Goal: Task Accomplishment & Management: Manage account settings

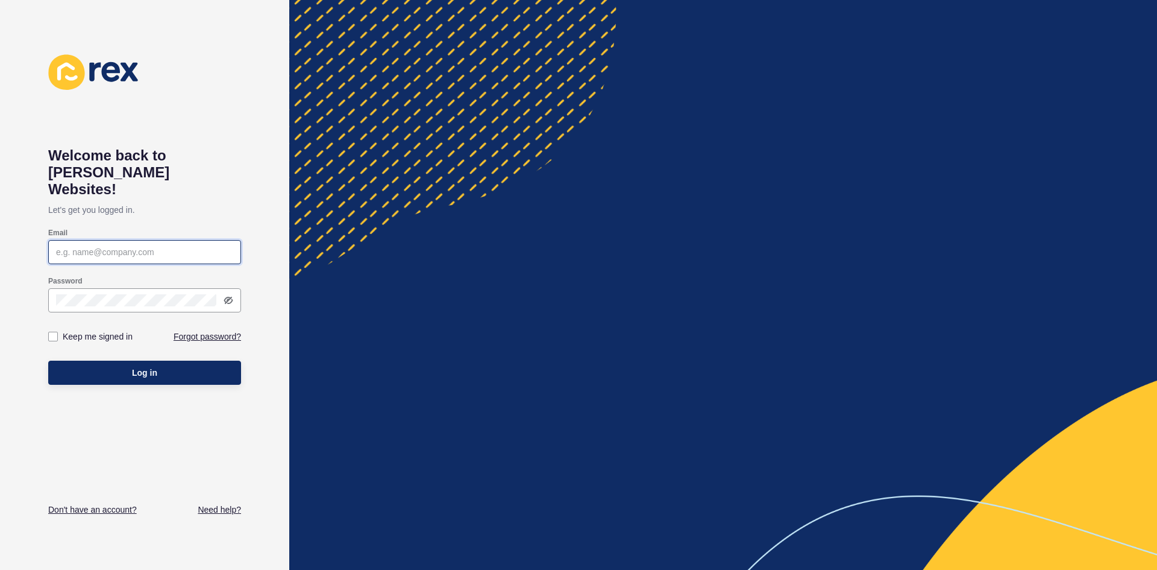
type input "[EMAIL_ADDRESS][DOMAIN_NAME]"
drag, startPoint x: 0, startPoint y: 0, endPoint x: 175, endPoint y: 364, distance: 404.2
click at [175, 364] on button "Log in" at bounding box center [144, 372] width 193 height 24
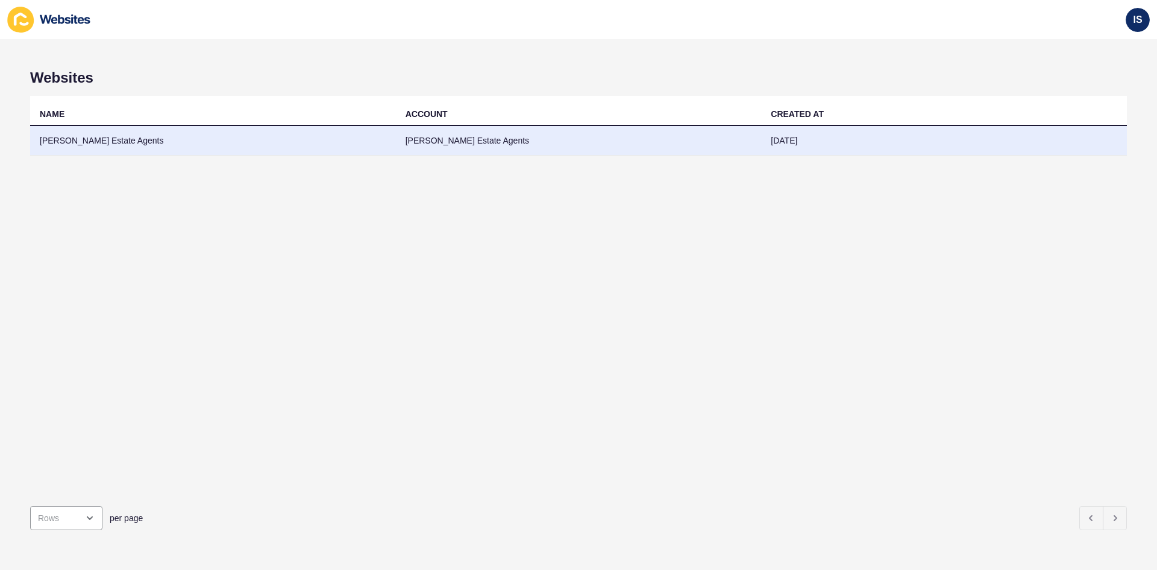
click at [122, 139] on td "[PERSON_NAME] Estate Agents" at bounding box center [213, 141] width 366 height 30
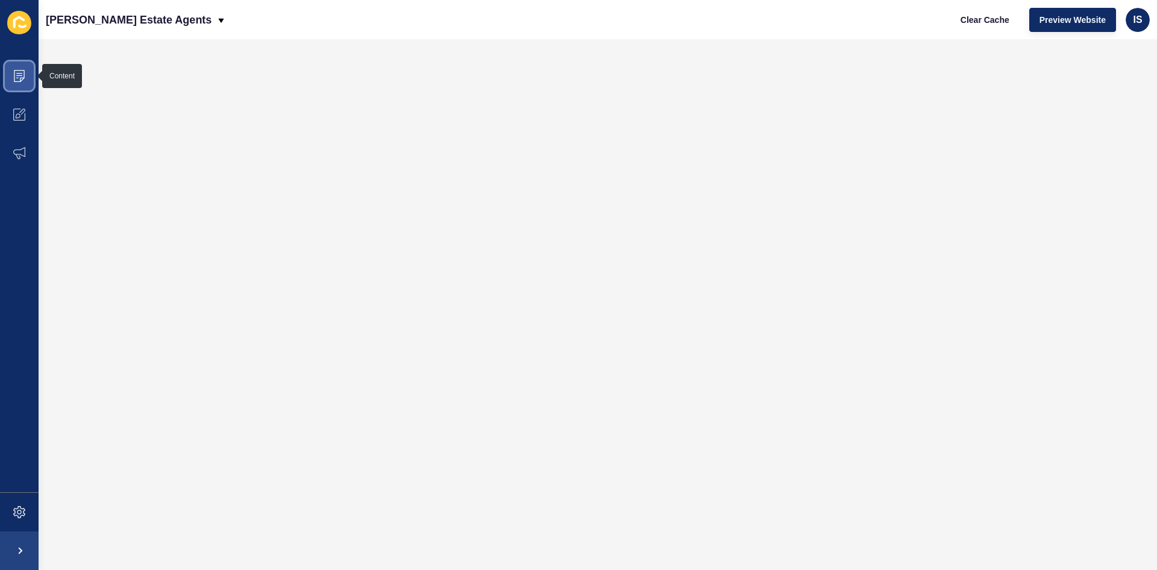
click at [18, 79] on icon at bounding box center [19, 76] width 12 height 12
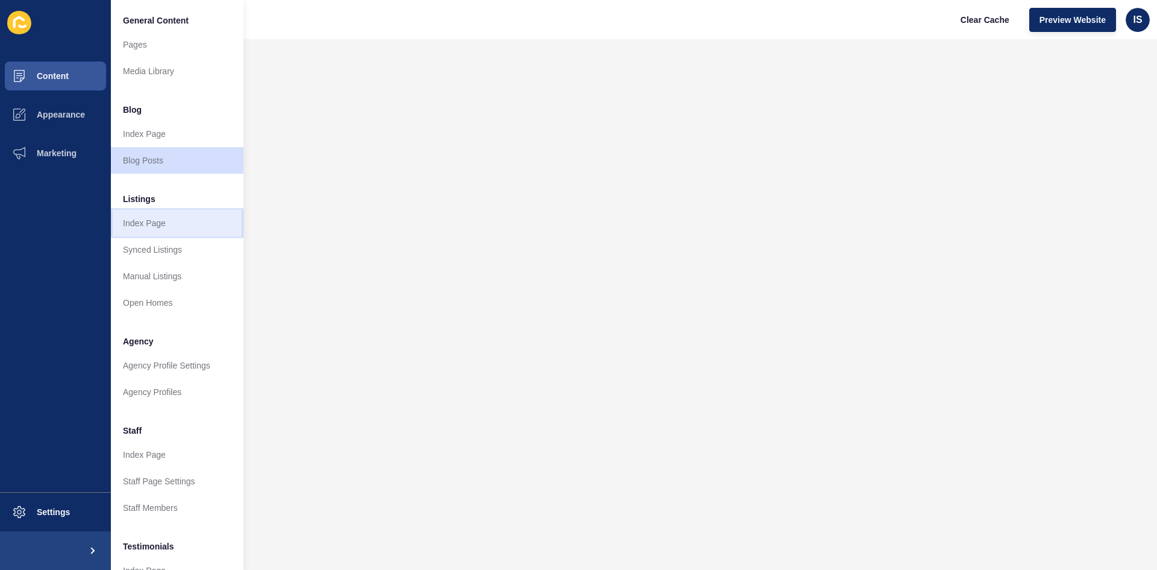
click at [146, 231] on link "Index Page" at bounding box center [177, 223] width 133 height 27
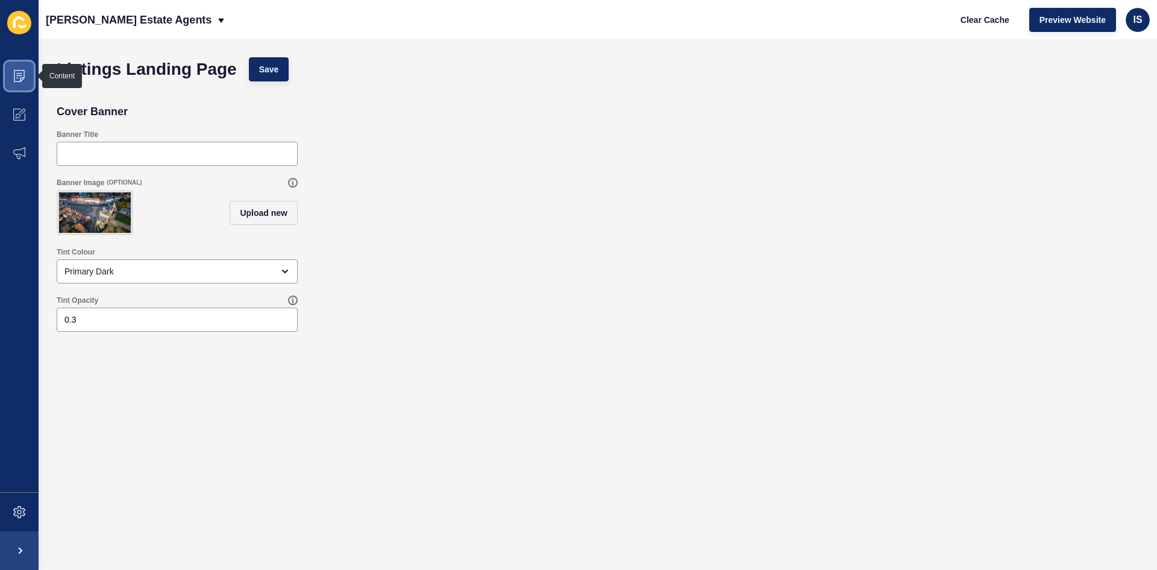
click at [17, 77] on icon at bounding box center [19, 76] width 12 height 12
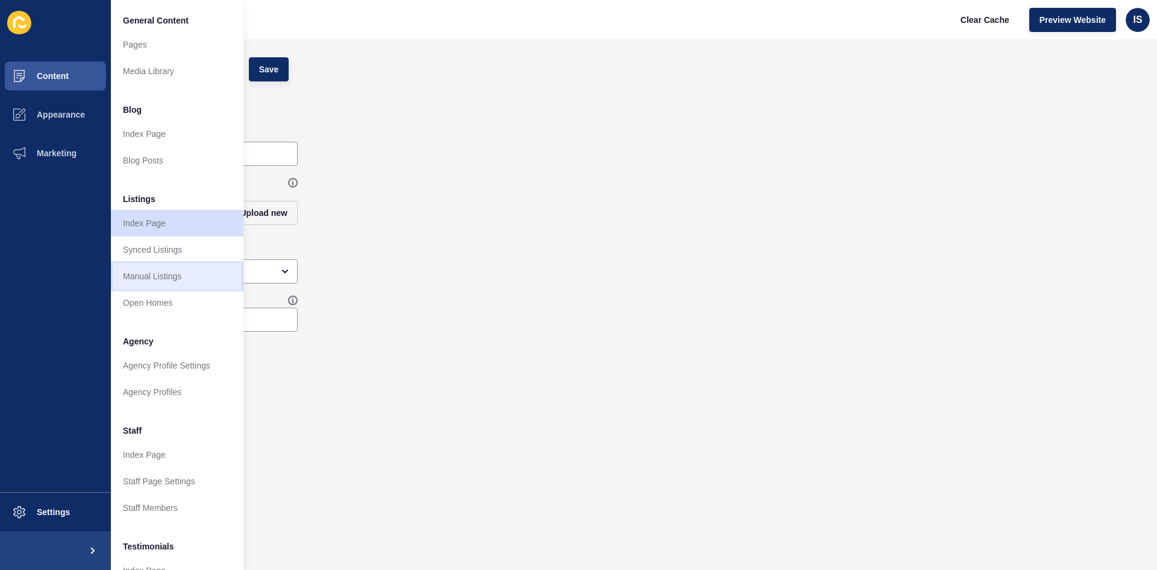
click at [183, 271] on link "Manual Listings" at bounding box center [177, 276] width 133 height 27
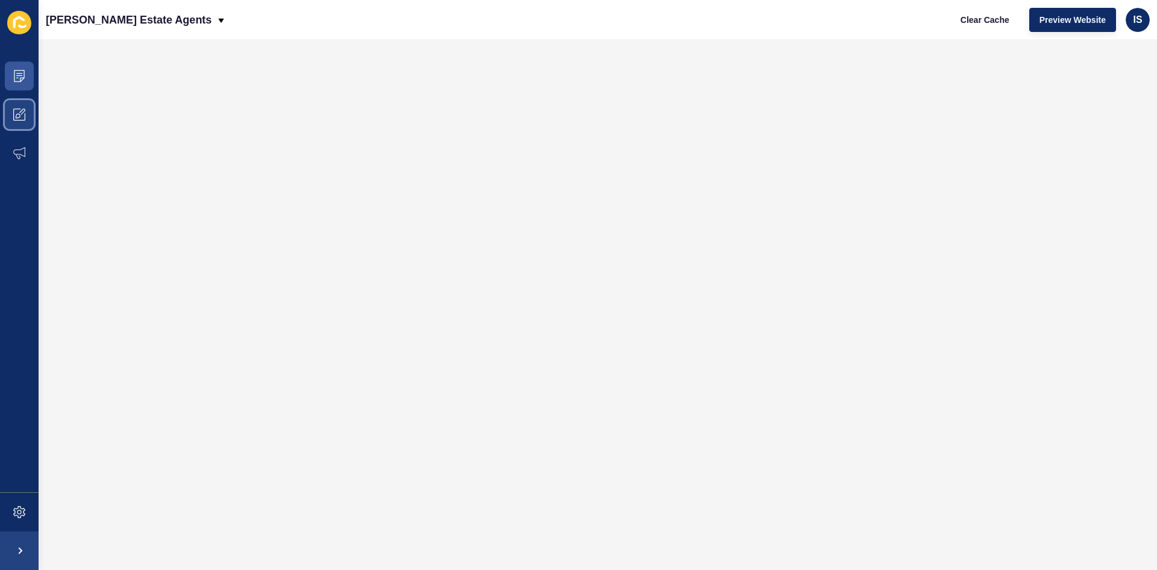
click at [33, 112] on span at bounding box center [19, 114] width 39 height 39
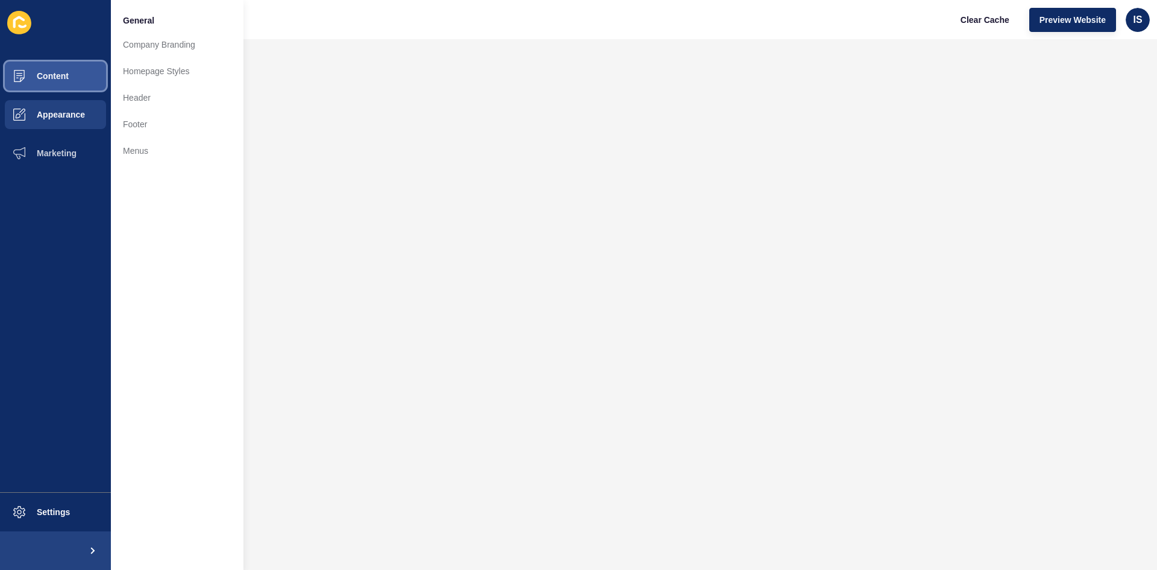
click at [45, 83] on button "Content" at bounding box center [55, 76] width 111 height 39
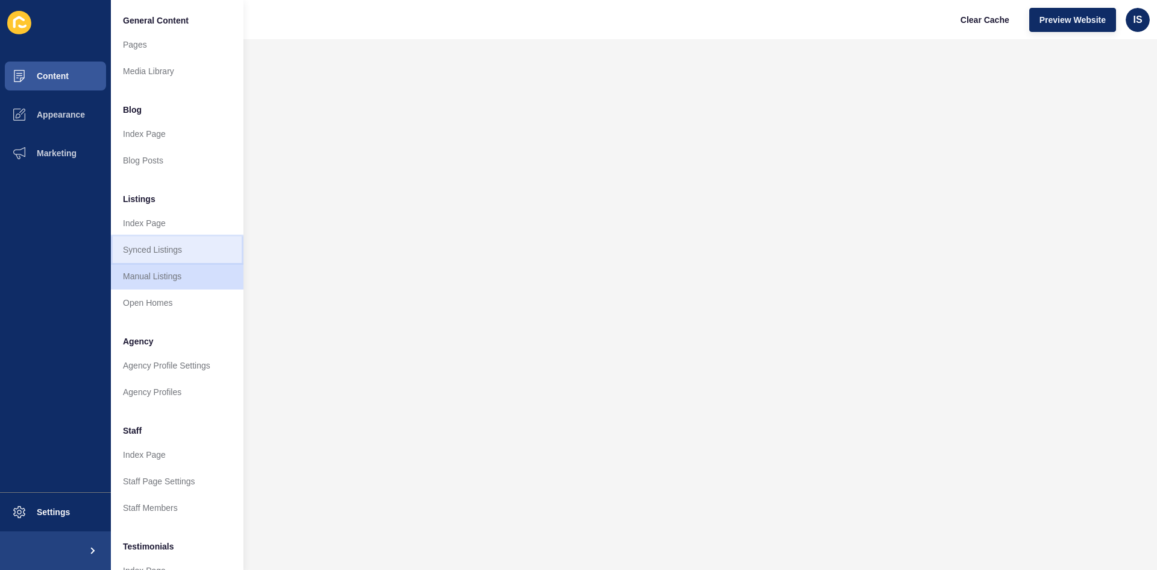
click at [172, 252] on link "Synced Listings" at bounding box center [177, 249] width 133 height 27
